Goal: Information Seeking & Learning: Find specific fact

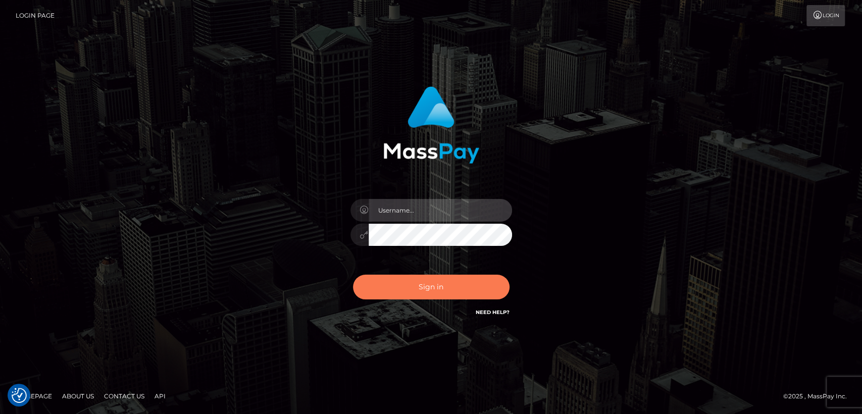
type input "[DOMAIN_NAME]"
click at [407, 294] on button "Sign in" at bounding box center [431, 287] width 156 height 25
type input "[DOMAIN_NAME]"
click at [411, 291] on button "Sign in" at bounding box center [431, 287] width 156 height 25
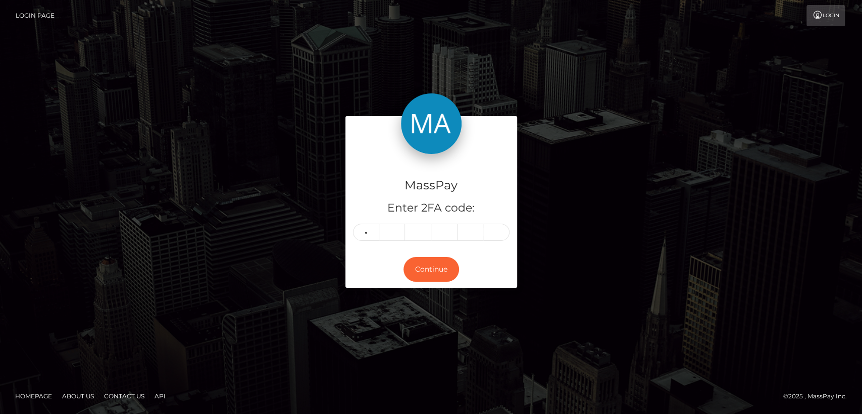
type input "8"
type input "1"
type input "4"
type input "1"
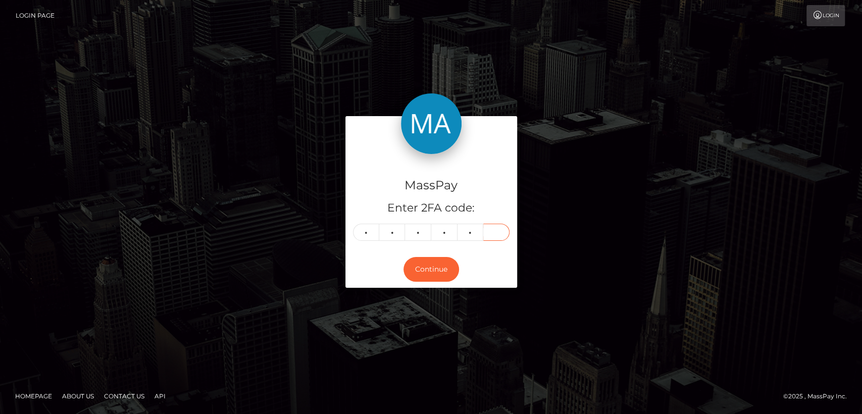
type input "5"
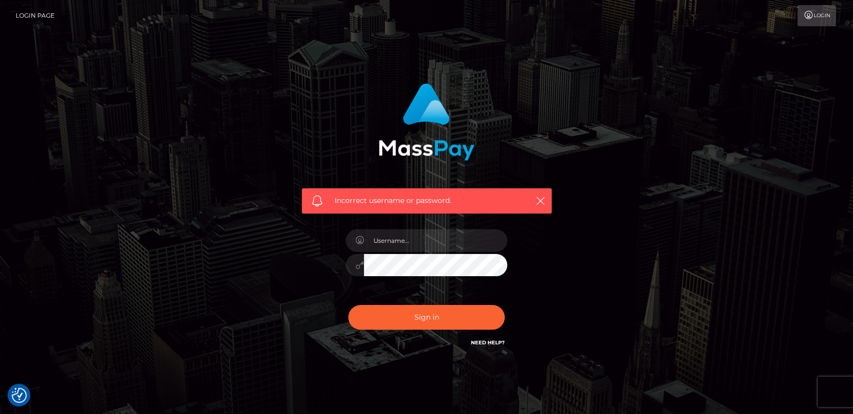
checkbox input "true"
type input "nt.es"
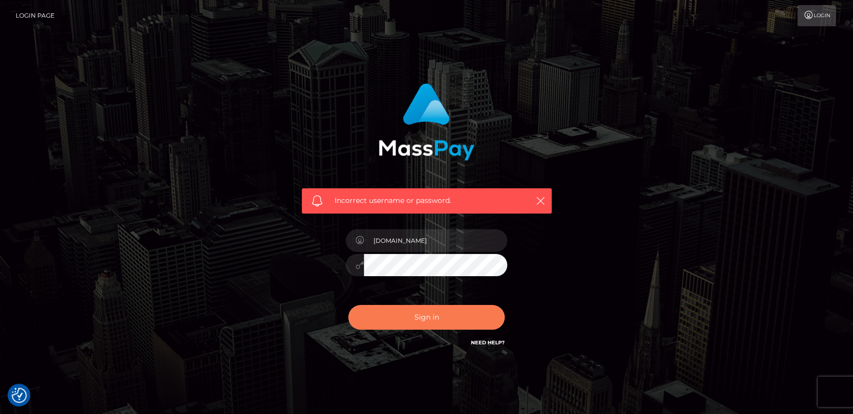
click at [420, 324] on button "Sign in" at bounding box center [426, 317] width 156 height 25
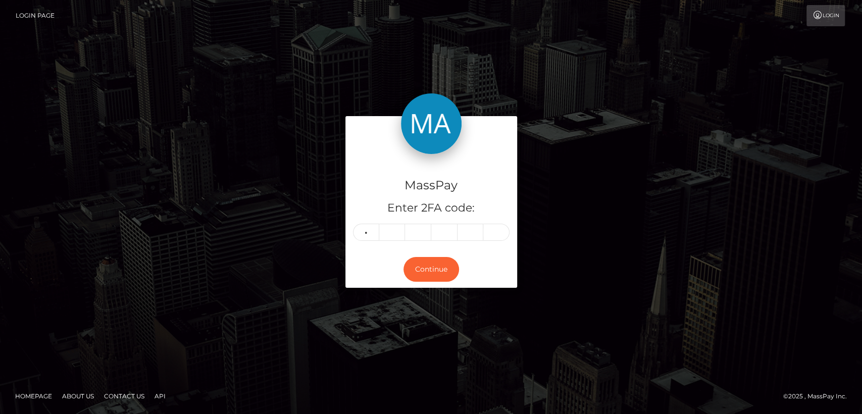
type input "8"
type input "1"
type input "4"
type input "1"
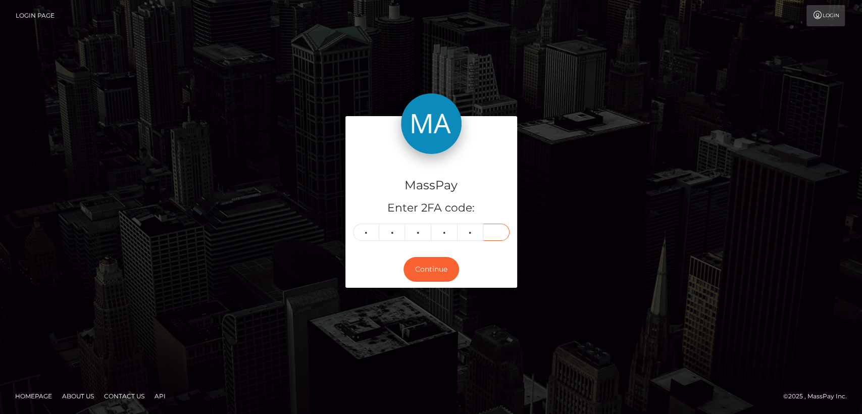
type input "2"
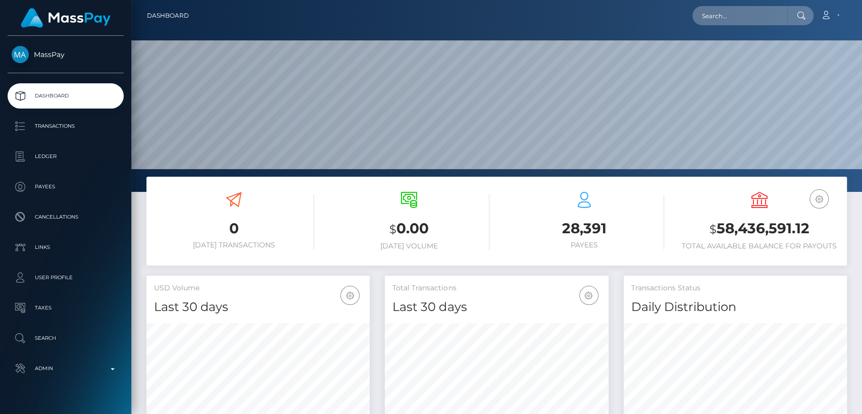
scroll to position [178, 223]
paste input "ybemeo1810@gmail.com"
type input "ybemeo1810@gmail.com"
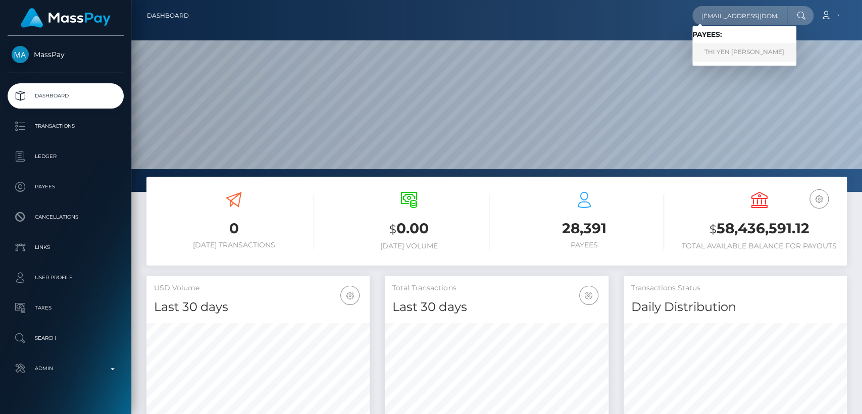
scroll to position [0, 0]
click at [740, 53] on link "THI YEN ANH LE" at bounding box center [744, 52] width 104 height 19
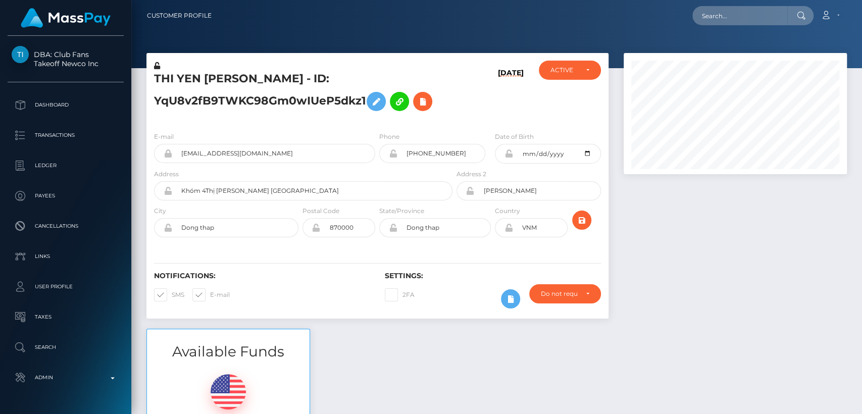
scroll to position [121, 223]
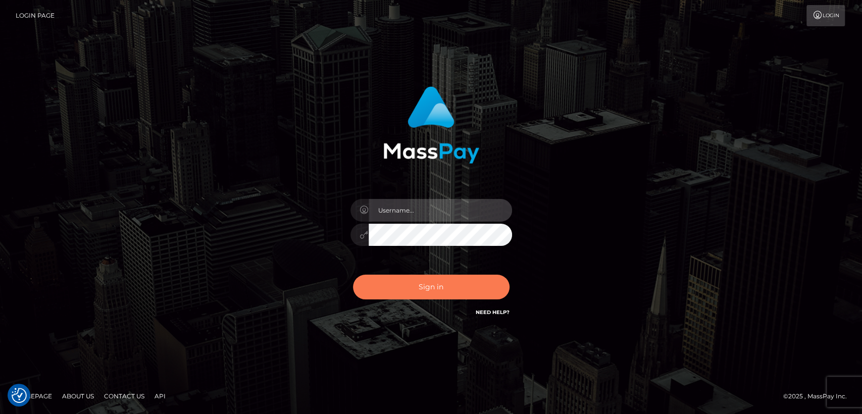
type input "nt.es"
click at [402, 288] on button "Sign in" at bounding box center [431, 287] width 156 height 25
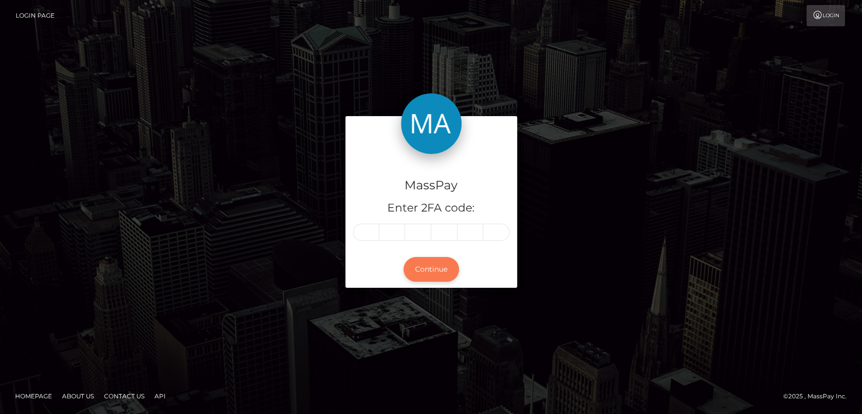
click at [434, 275] on button "Continue" at bounding box center [431, 269] width 56 height 25
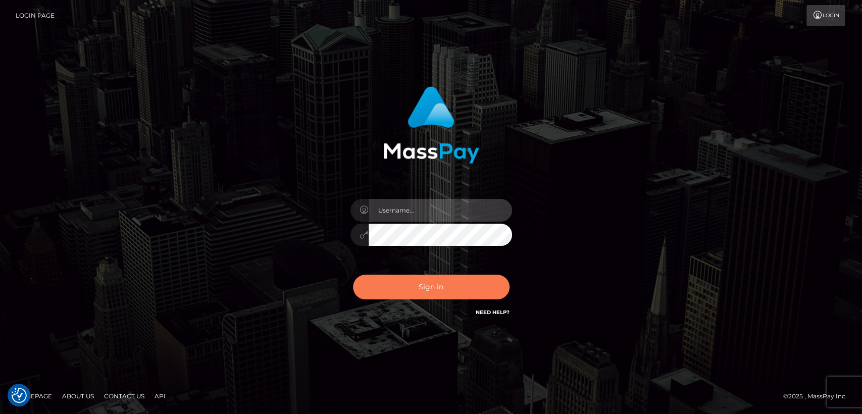
type input "[DOMAIN_NAME]"
click at [431, 288] on button "Sign in" at bounding box center [431, 287] width 156 height 25
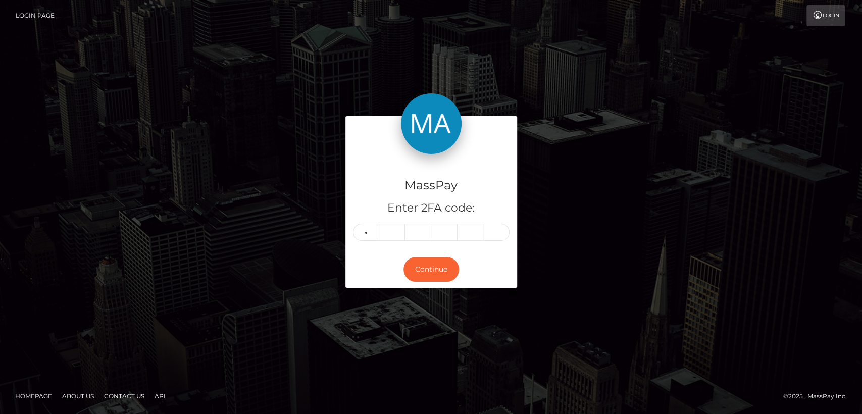
type input "0"
type input "6"
type input "8"
type input "7"
type input "9"
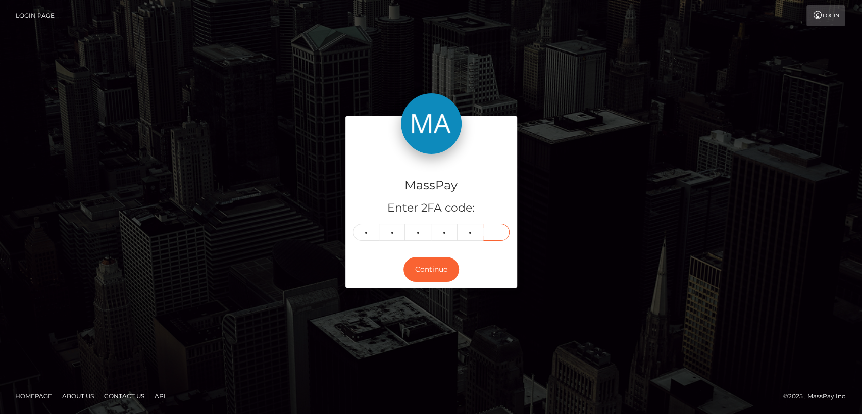
type input "7"
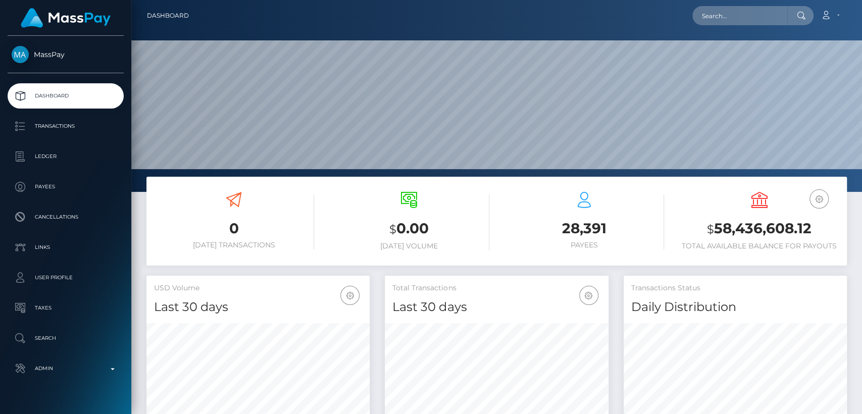
scroll to position [178, 223]
click at [760, 8] on input "text" at bounding box center [739, 15] width 95 height 19
paste input "dima1khokhlov@gmail.com"
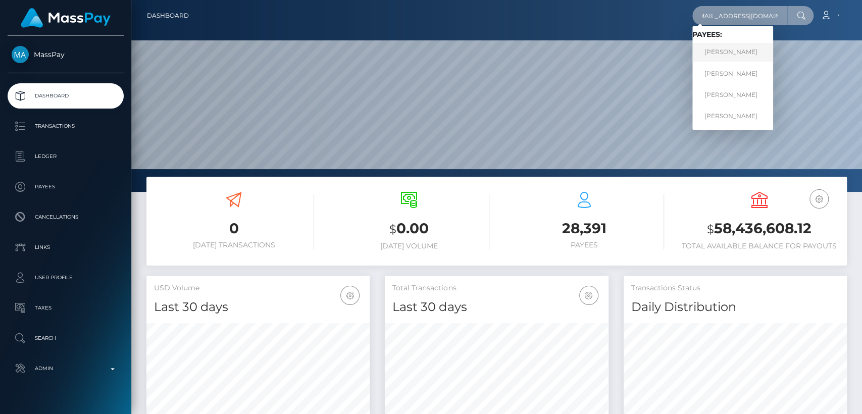
type input "dima1khokhlov@gmail.com"
click at [754, 55] on link "Dmitrii Mikhailovich Khokhlov" at bounding box center [732, 52] width 81 height 19
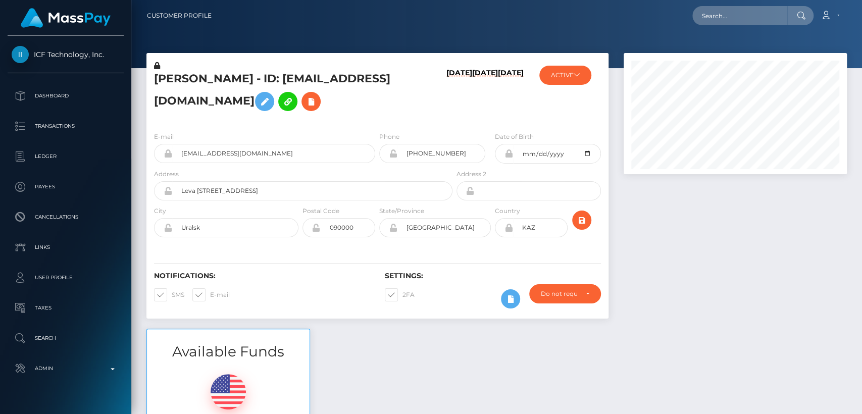
scroll to position [121, 223]
click at [577, 80] on button "ACTIVE" at bounding box center [565, 75] width 52 height 19
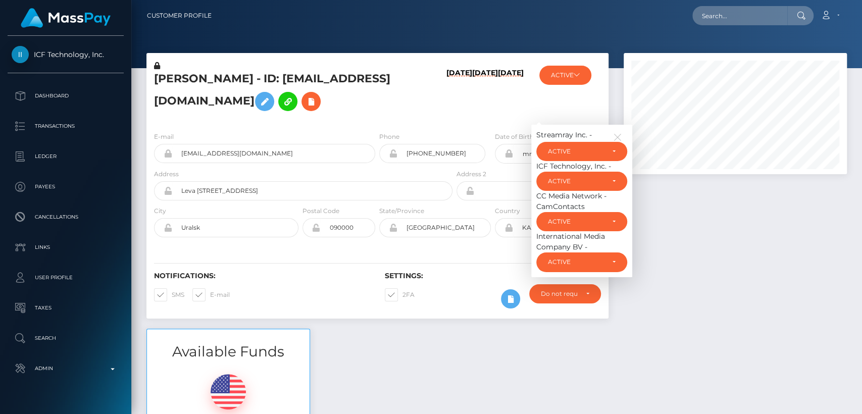
click at [517, 90] on h6 "03/06/23" at bounding box center [511, 94] width 26 height 51
click at [503, 114] on h6 "03/06/23" at bounding box center [511, 94] width 26 height 51
click at [573, 78] on button "ACTIVE" at bounding box center [565, 75] width 52 height 19
click at [558, 352] on div "Available Funds $200.06 USD Balance" at bounding box center [496, 403] width 715 height 148
click at [678, 308] on div at bounding box center [735, 191] width 238 height 276
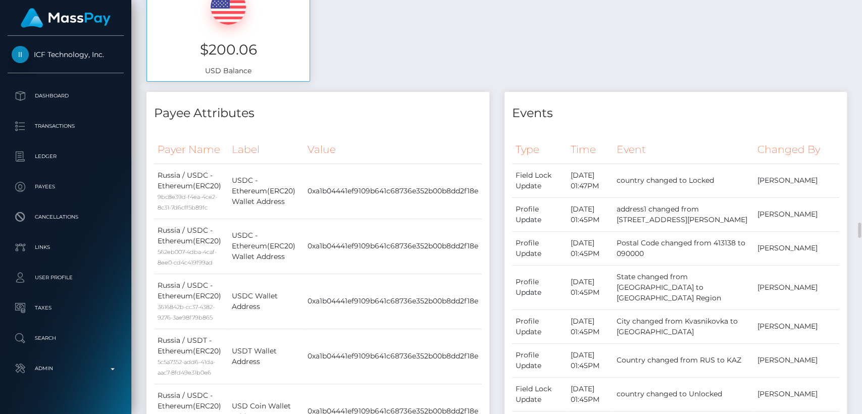
scroll to position [0, 0]
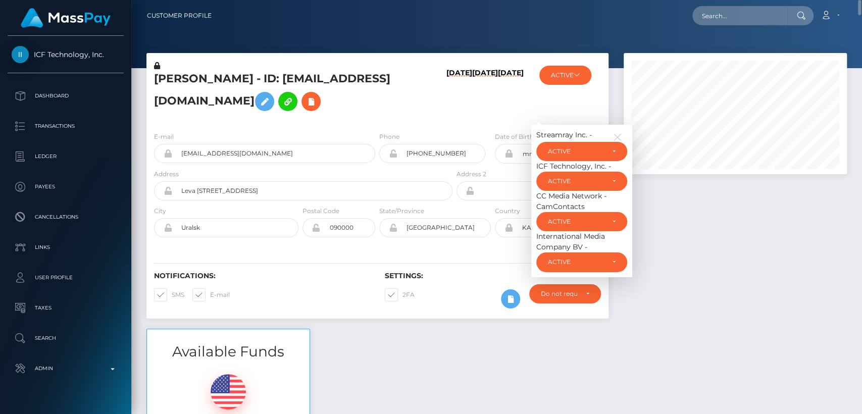
click at [416, 323] on div "Dmitrii Mikhailovich Khokhlov - ID: dima1khokhlov@gmail.com 08/20/25 08/02/24 0…" at bounding box center [377, 191] width 477 height 276
click at [182, 73] on h5 "Dmitrii Mikhailovich Khokhlov - ID: dima1khokhlov@gmail.com" at bounding box center [300, 93] width 293 height 45
copy h5 "Dmitrii"
click at [742, 20] on input "text" at bounding box center [739, 15] width 95 height 19
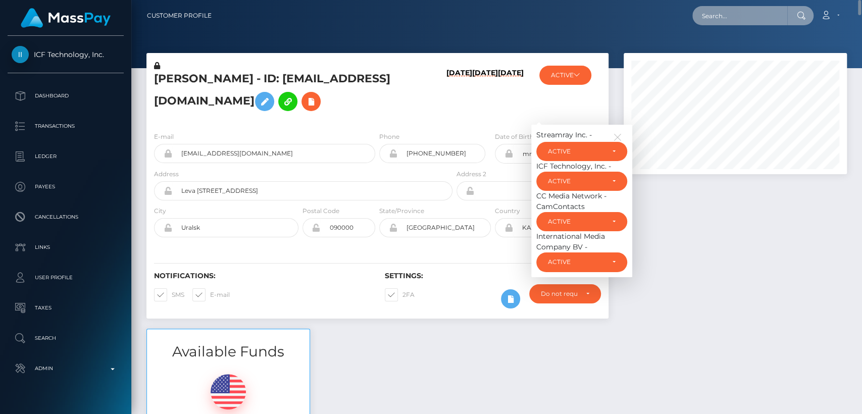
paste input "mayrabarajas0930@gmail.com"
type input "mayrabarajas0930@gmail.com"
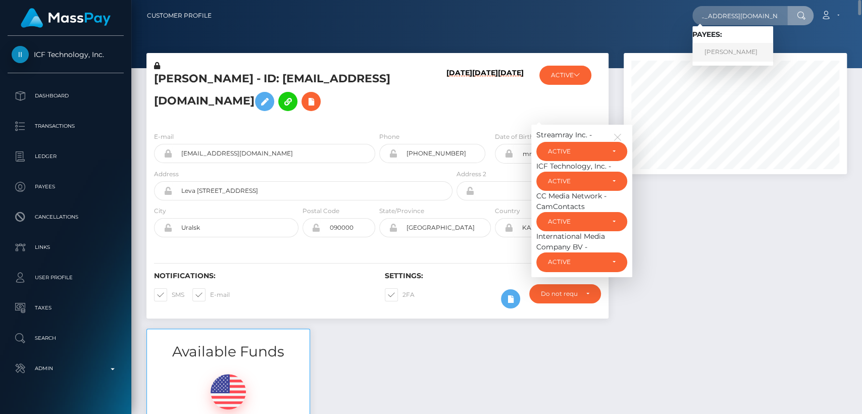
scroll to position [0, 0]
click at [755, 51] on link "MAYRA BARAJAS-JIMENEZ" at bounding box center [732, 52] width 81 height 19
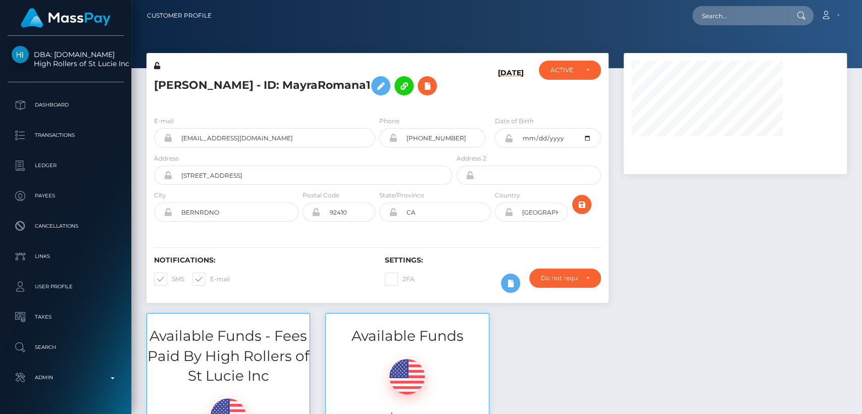
click at [606, 30] on nav "Customer Profile Loading... Loading... Account" at bounding box center [496, 15] width 730 height 31
click at [604, 30] on nav "Customer Profile Loading... Loading... Account" at bounding box center [496, 15] width 730 height 31
click at [185, 76] on h5 "[PERSON_NAME] - ID: MayraRomana1" at bounding box center [300, 85] width 293 height 29
copy h5 "[PERSON_NAME]"
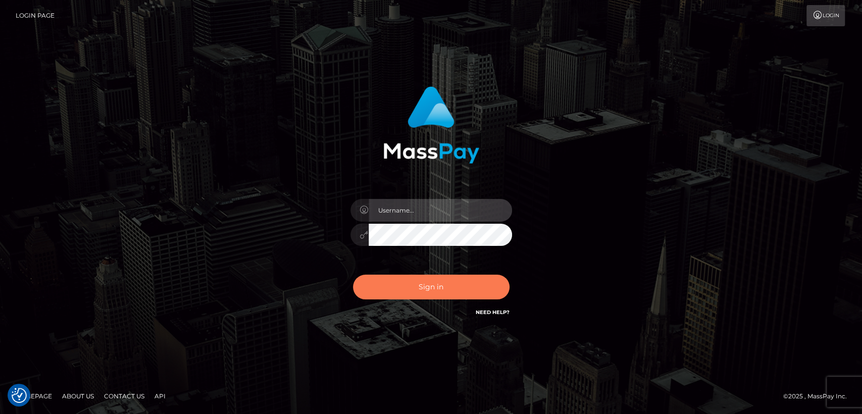
type input "nt.es"
click at [398, 275] on button "Sign in" at bounding box center [431, 287] width 156 height 25
type input "[DOMAIN_NAME]"
click at [391, 278] on button "Sign in" at bounding box center [431, 287] width 156 height 25
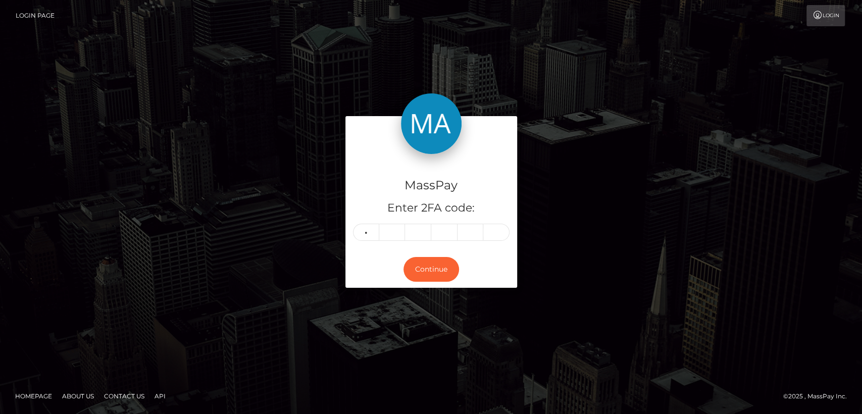
type input "8"
type input "4"
type input "2"
type input "5"
type input "9"
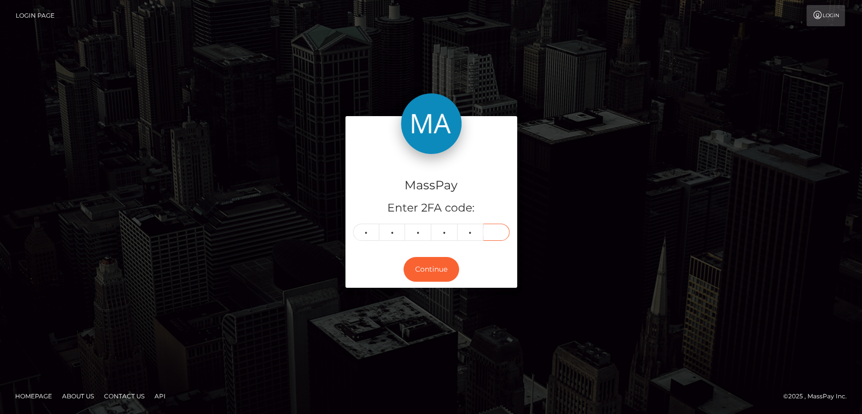
type input "9"
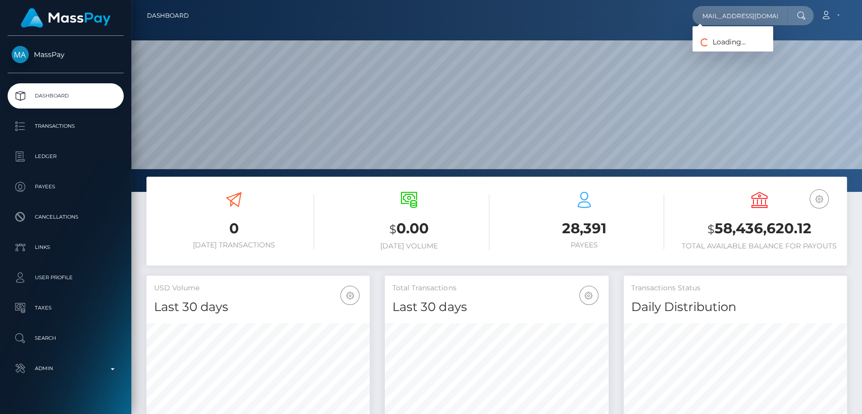
scroll to position [178, 223]
type input "cathyphilistin@yahoo.com"
click at [742, 41] on span "Payees: Cathy Philistin" at bounding box center [732, 45] width 81 height 31
drag, startPoint x: 781, startPoint y: 25, endPoint x: 775, endPoint y: 12, distance: 14.3
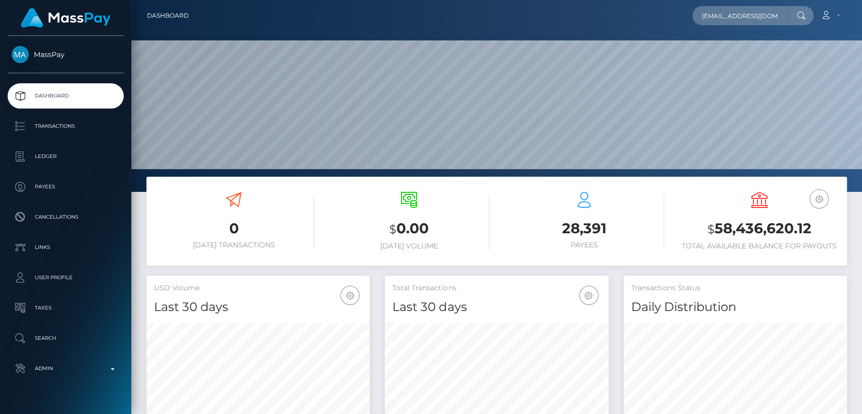
click at [775, 12] on div "cathyphilistin@yahoo.com Loading... Loading... Payees: Cathy Philistin Account …" at bounding box center [521, 15] width 649 height 21
click at [774, 12] on input "cathyphilistin@yahoo.com" at bounding box center [739, 15] width 95 height 19
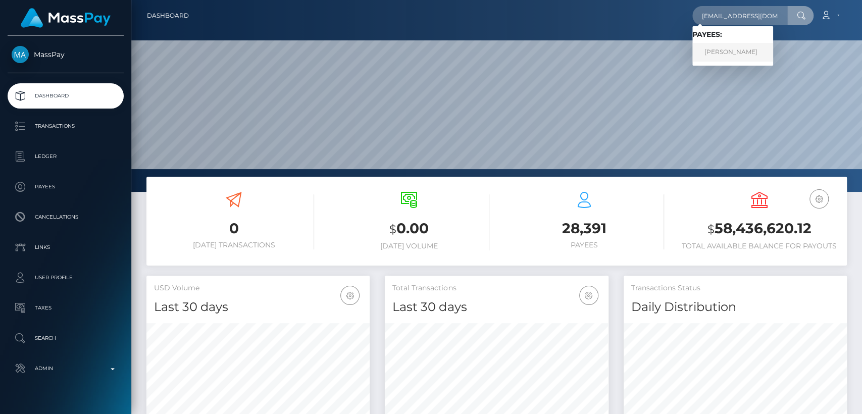
click at [747, 49] on link "Cathy Philistin" at bounding box center [732, 52] width 81 height 19
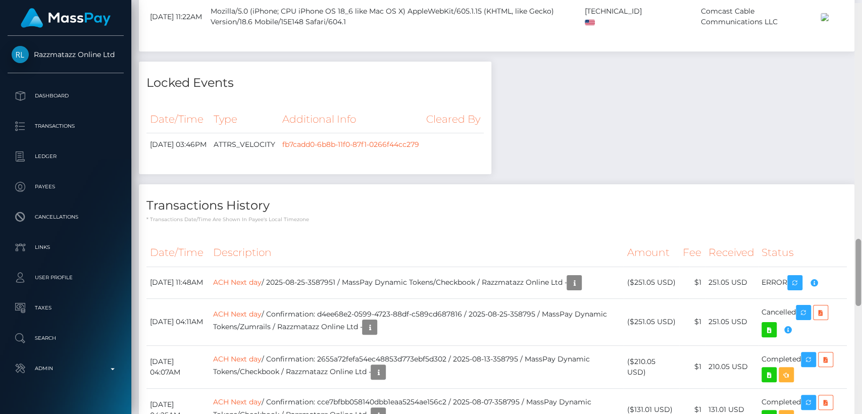
scroll to position [1445, 0]
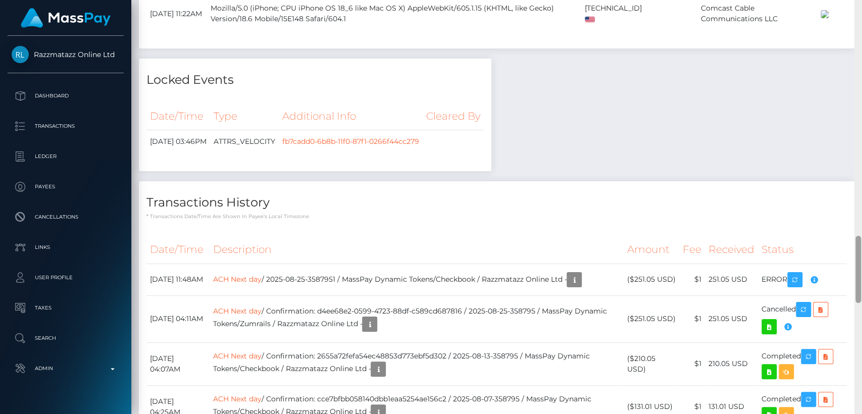
drag, startPoint x: 856, startPoint y: 133, endPoint x: 796, endPoint y: 259, distance: 139.3
click at [796, 259] on div "Customer Profile Loading... Loading..." at bounding box center [496, 207] width 730 height 414
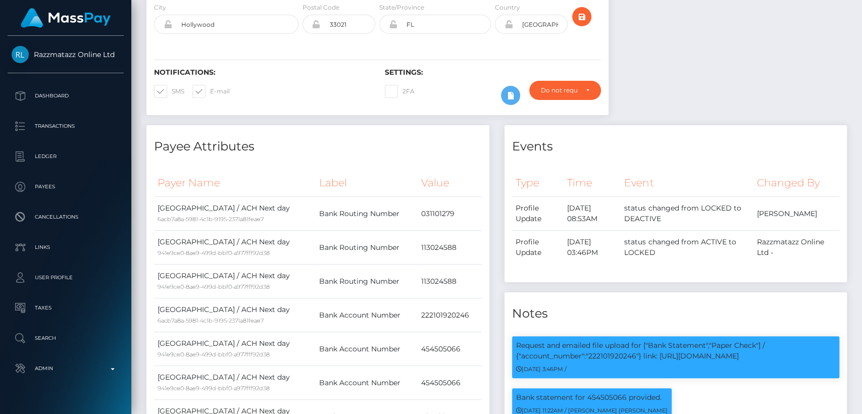
scroll to position [0, 0]
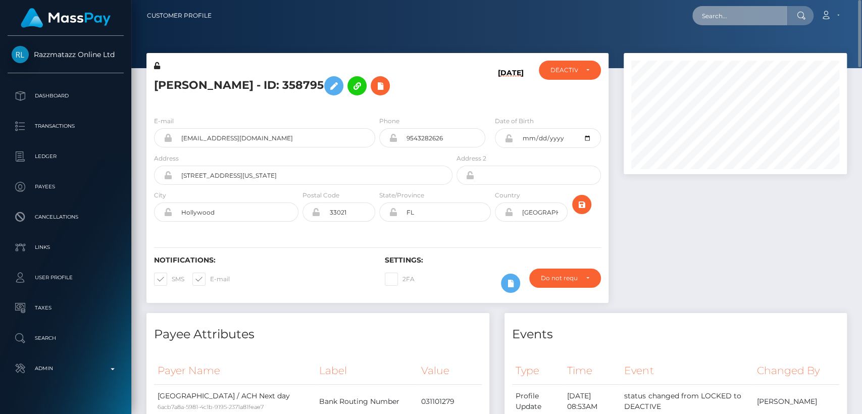
click at [737, 18] on input "text" at bounding box center [739, 15] width 95 height 19
paste input "grigoreraduadrian@yahoo.com"
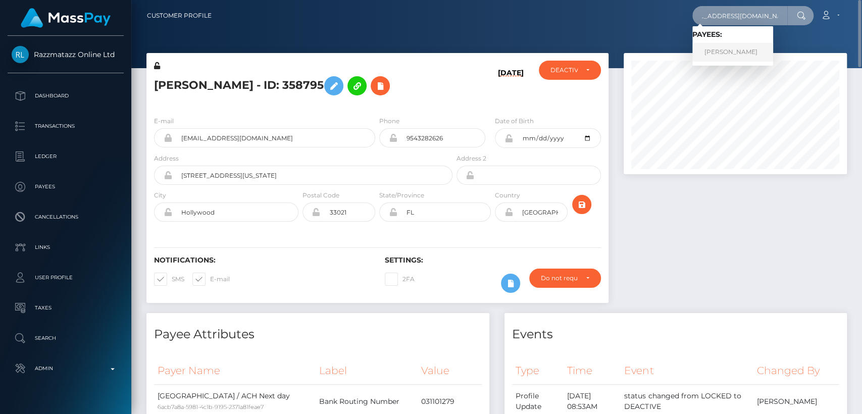
type input "grigoreraduadrian@yahoo.com"
click at [737, 49] on link "Radu Adrian Grigore" at bounding box center [732, 52] width 81 height 19
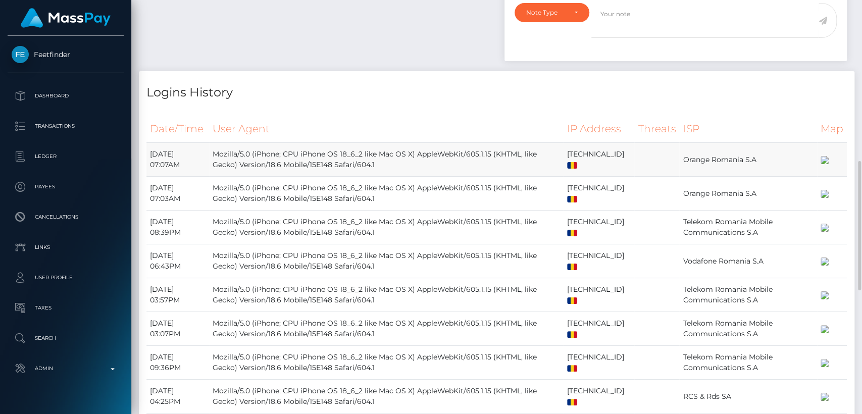
scroll to position [908, 0]
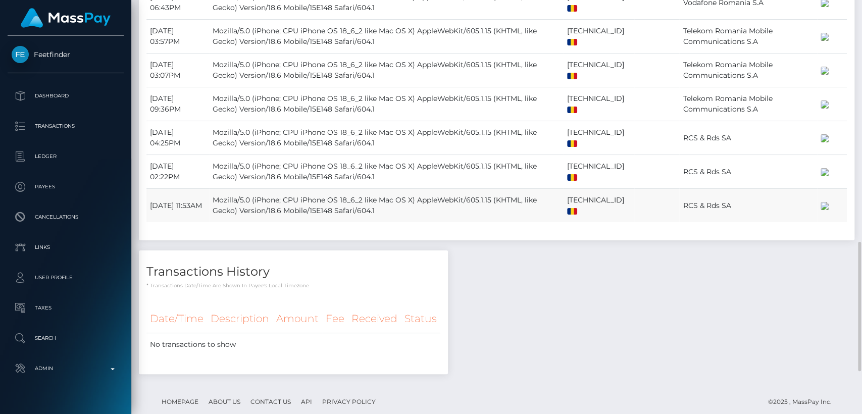
click at [308, 159] on tbody "[DATE] 07:07AM Mozilla/5.0 (iPhone; CPU iPhone OS 18_6_2 like Mac OS X) AppleWe…" at bounding box center [496, 53] width 700 height 338
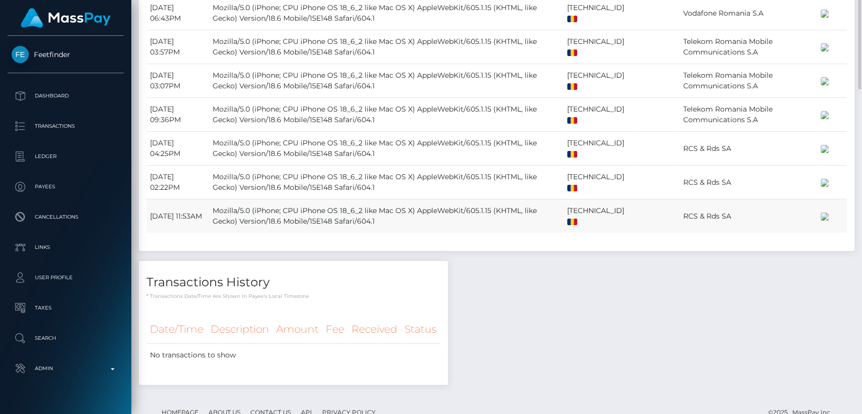
scroll to position [0, 0]
